Goal: Transaction & Acquisition: Subscribe to service/newsletter

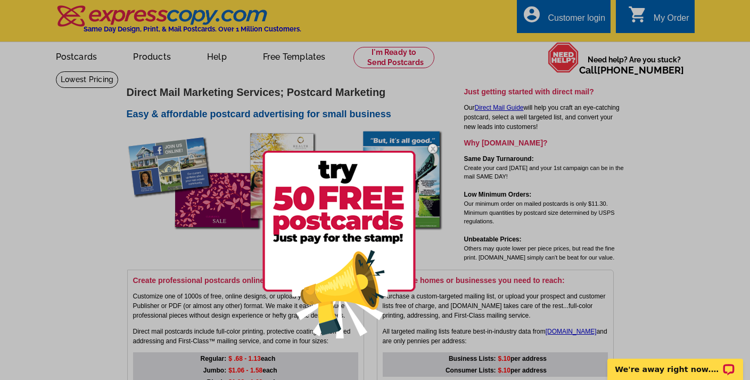
click at [346, 235] on img at bounding box center [339, 244] width 153 height 187
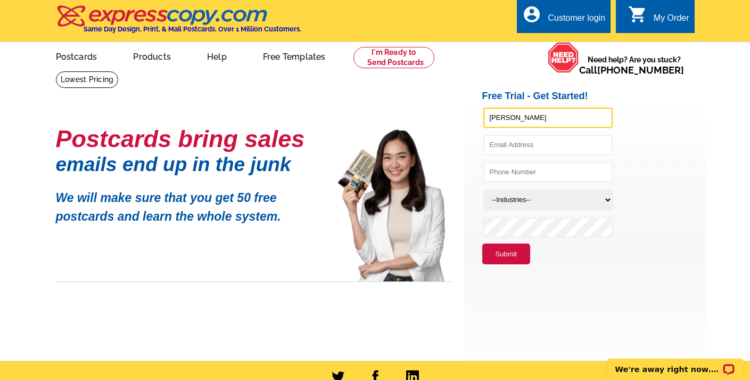
type input "Brenda Allen"
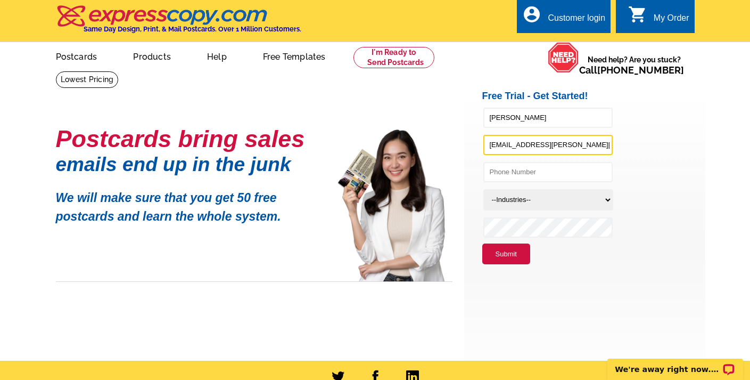
type input "listingagent.allen@gmail.com"
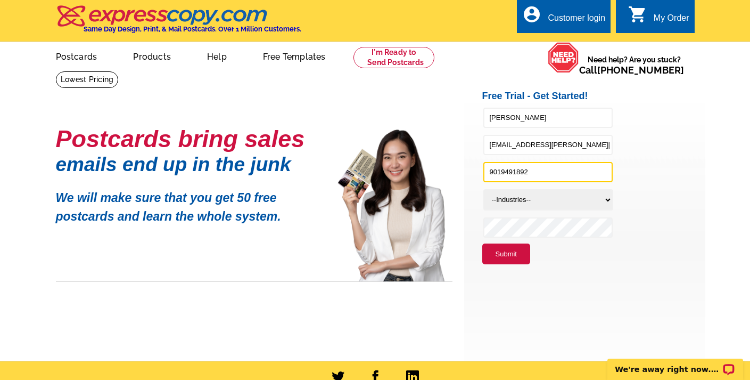
type input "9019491892"
select select "785"
click at [511, 251] on button "Submit" at bounding box center [506, 253] width 48 height 21
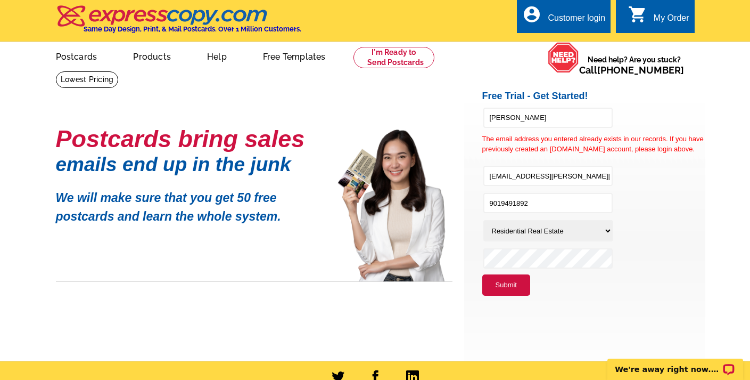
click at [562, 15] on div "Customer login" at bounding box center [577, 20] width 58 height 15
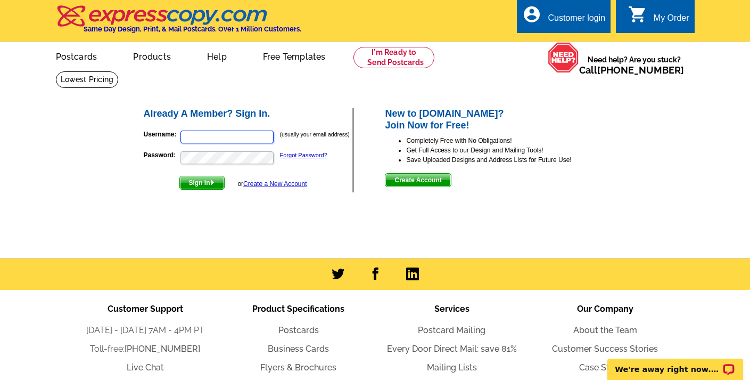
type input "listingagent.allen@gmail.com"
click at [204, 182] on span "Sign In" at bounding box center [202, 182] width 44 height 13
